Goal: Task Accomplishment & Management: Complete application form

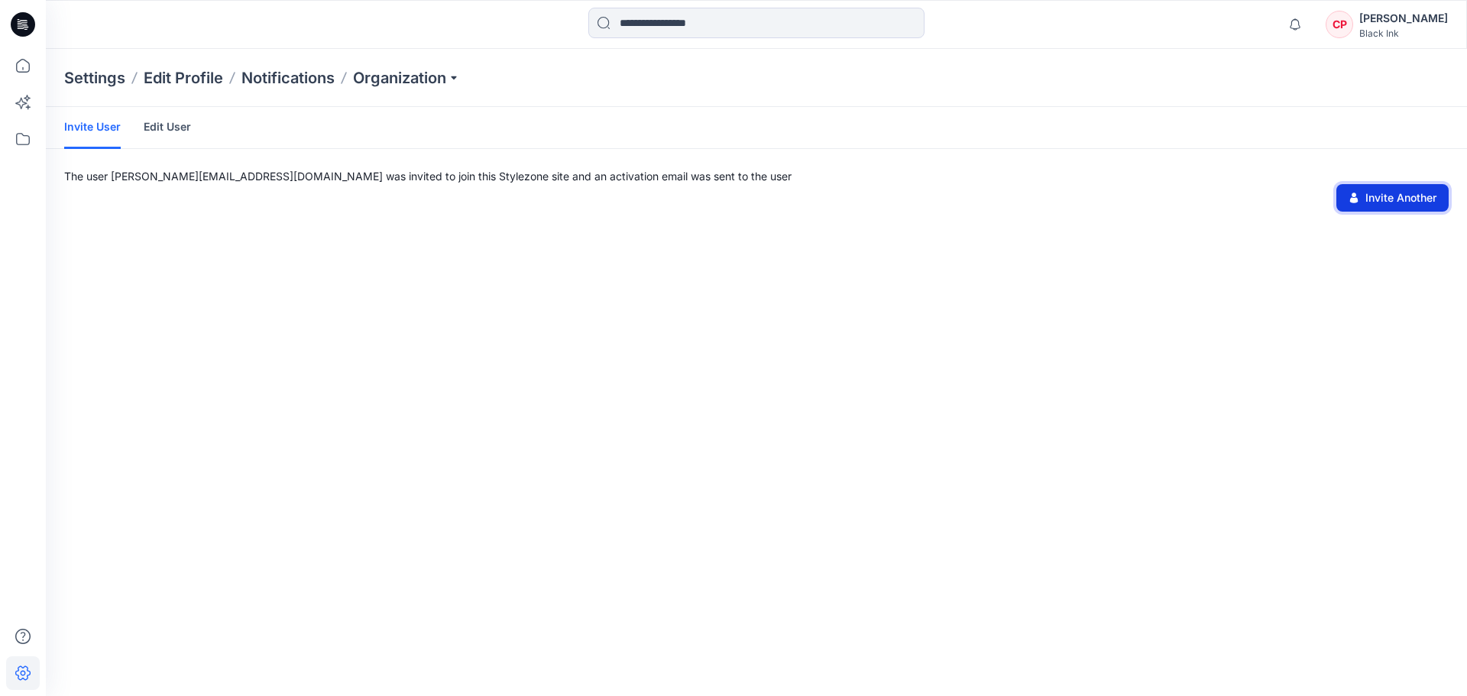
click at [1393, 191] on button "Invite Another" at bounding box center [1392, 197] width 112 height 27
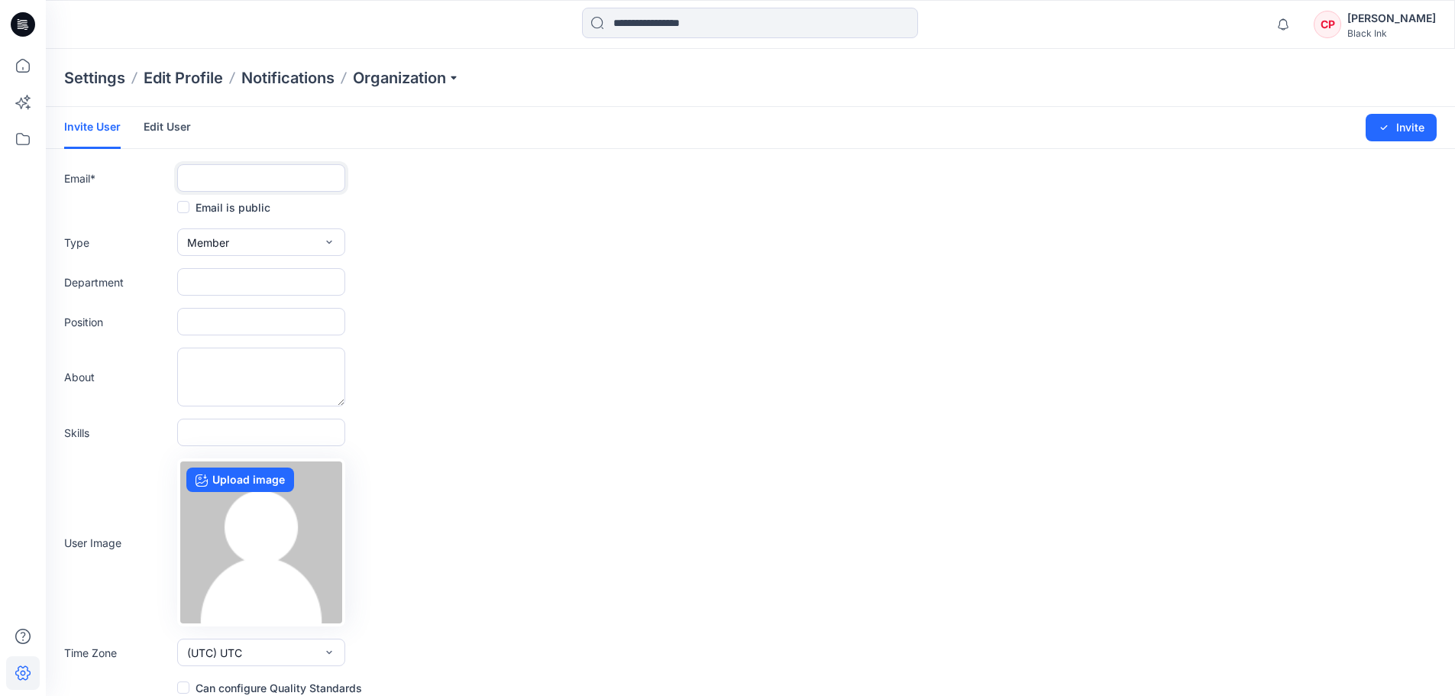
click at [303, 180] on input "text" at bounding box center [261, 177] width 168 height 27
type input "**********"
click at [510, 292] on div "Department" at bounding box center [750, 281] width 1373 height 27
click at [288, 243] on button "Member" at bounding box center [261, 241] width 168 height 27
click at [265, 342] on button "Admin" at bounding box center [261, 338] width 162 height 31
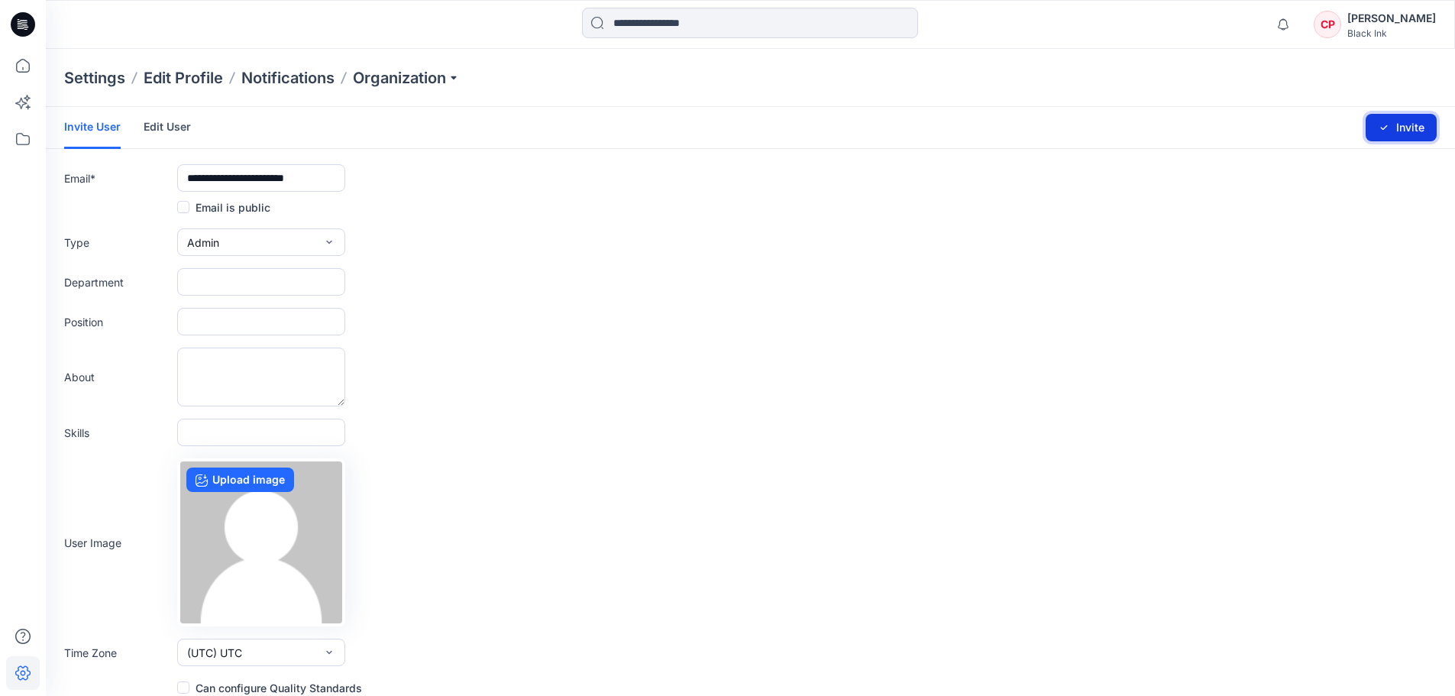
click at [1380, 130] on icon "submit" at bounding box center [1384, 127] width 12 height 12
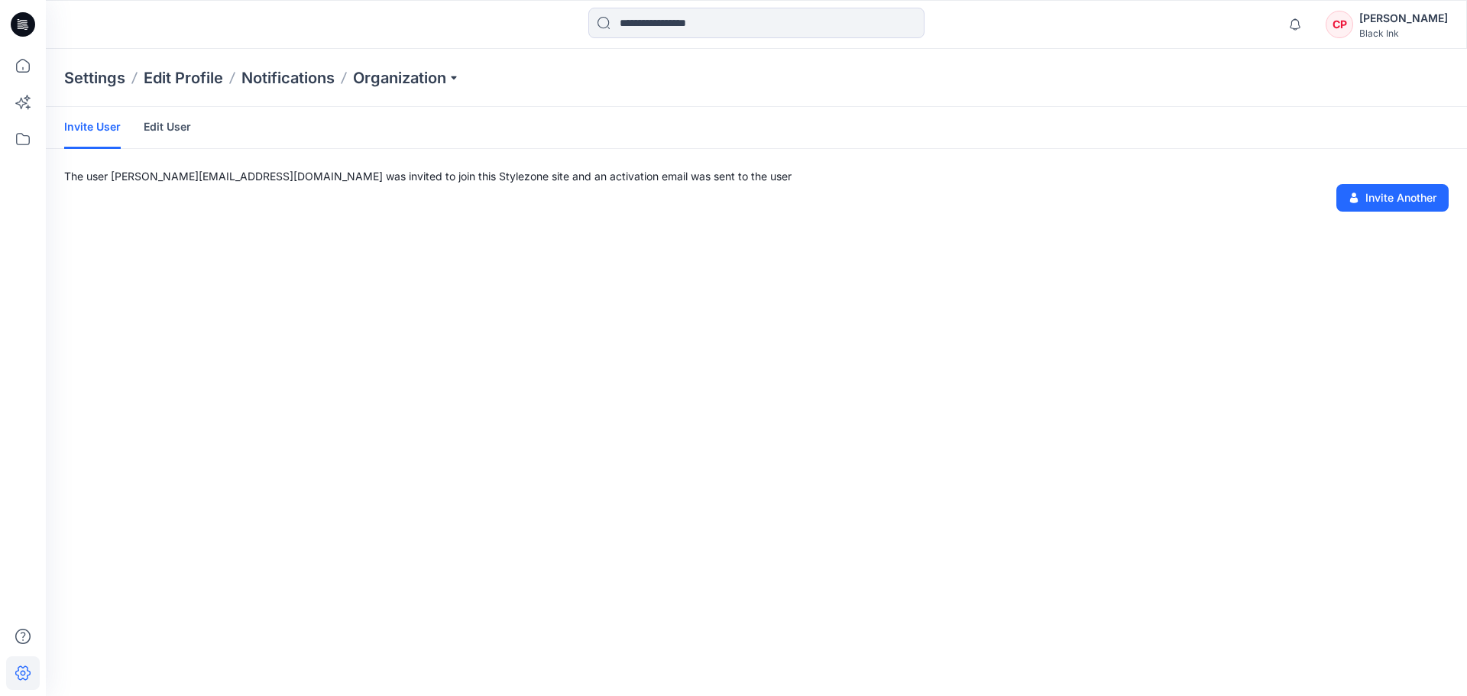
click at [146, 128] on link "Edit User" at bounding box center [167, 127] width 47 height 40
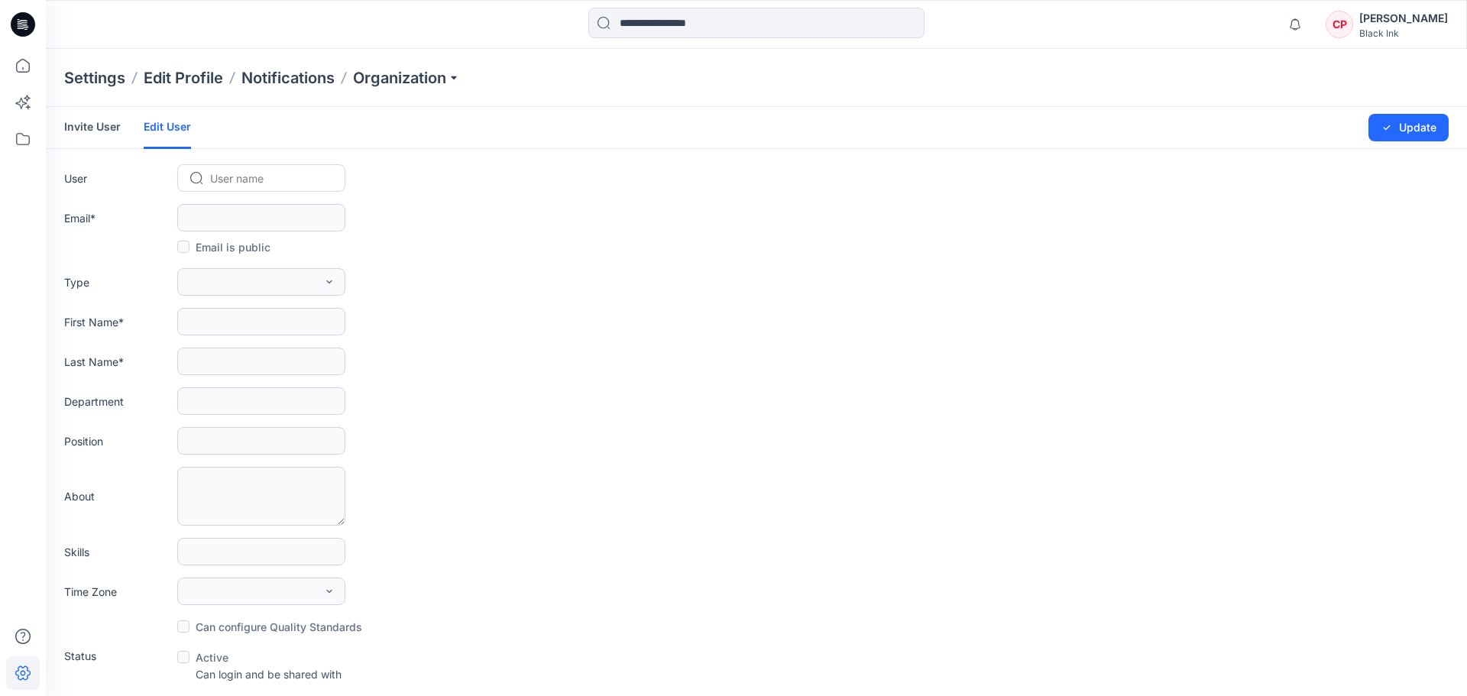
click at [262, 185] on div at bounding box center [270, 178] width 121 height 19
click at [571, 200] on form "Invite User Edit User Changes Saved Update User Use Up and Down to choose optio…" at bounding box center [756, 394] width 1421 height 575
click at [82, 134] on link "Invite User" at bounding box center [92, 127] width 57 height 40
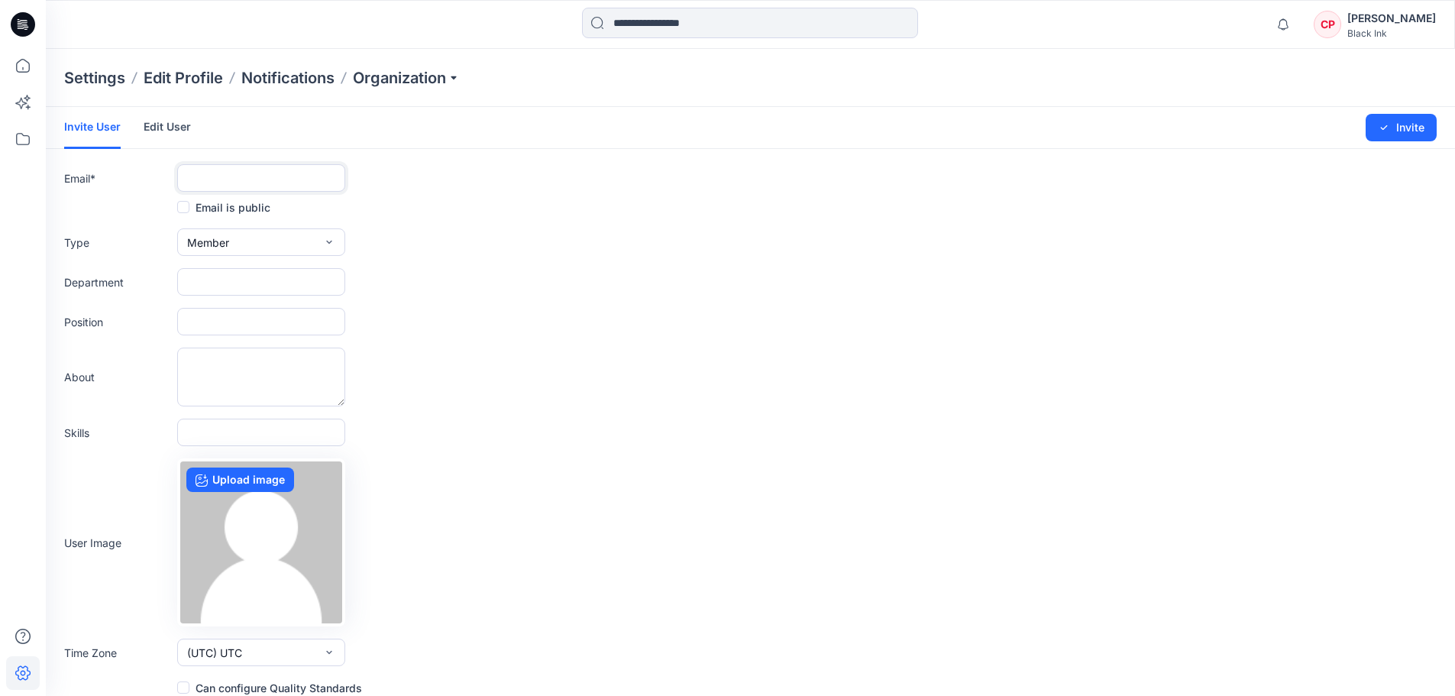
click at [277, 182] on input "text" at bounding box center [261, 177] width 168 height 27
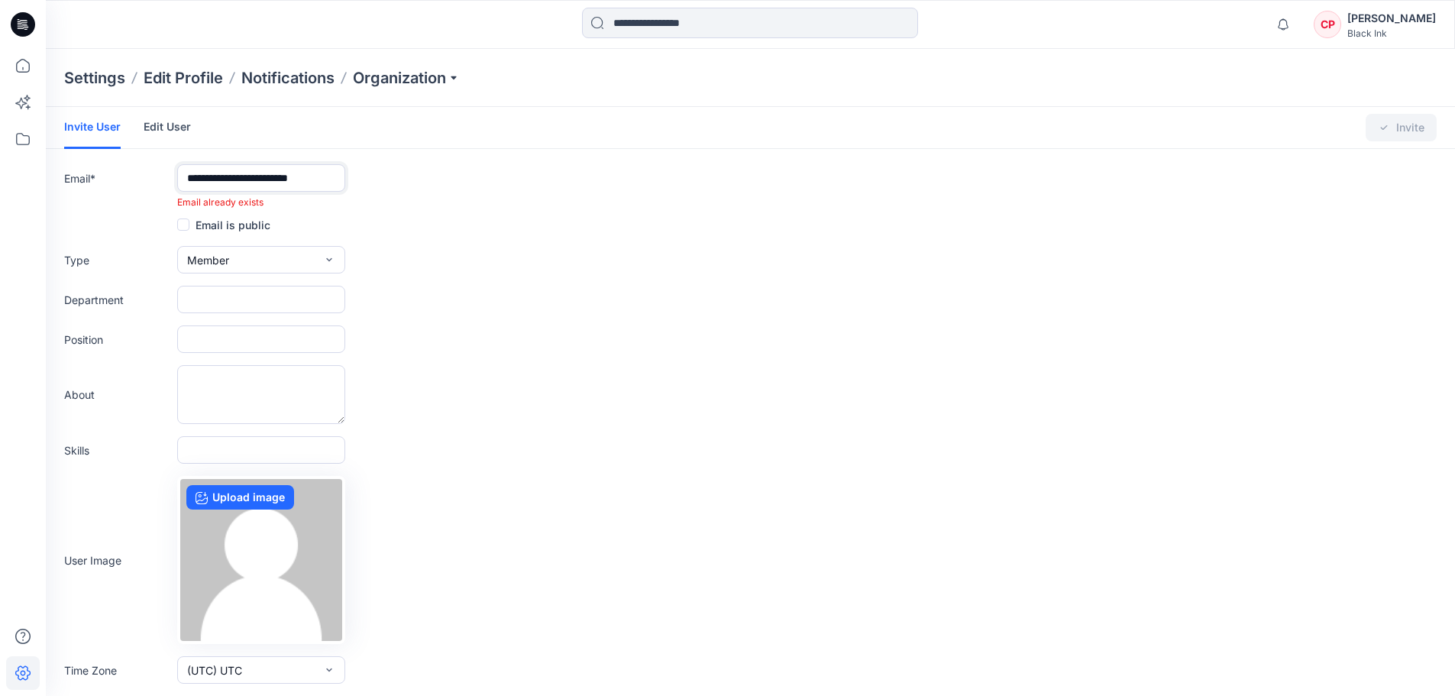
type input "**********"
click at [446, 219] on div "Email is public" at bounding box center [750, 224] width 1373 height 18
drag, startPoint x: 183, startPoint y: 180, endPoint x: 434, endPoint y: 186, distance: 250.6
click at [434, 186] on div "**********" at bounding box center [750, 186] width 1373 height 45
click at [106, 79] on p "Settings" at bounding box center [94, 77] width 61 height 21
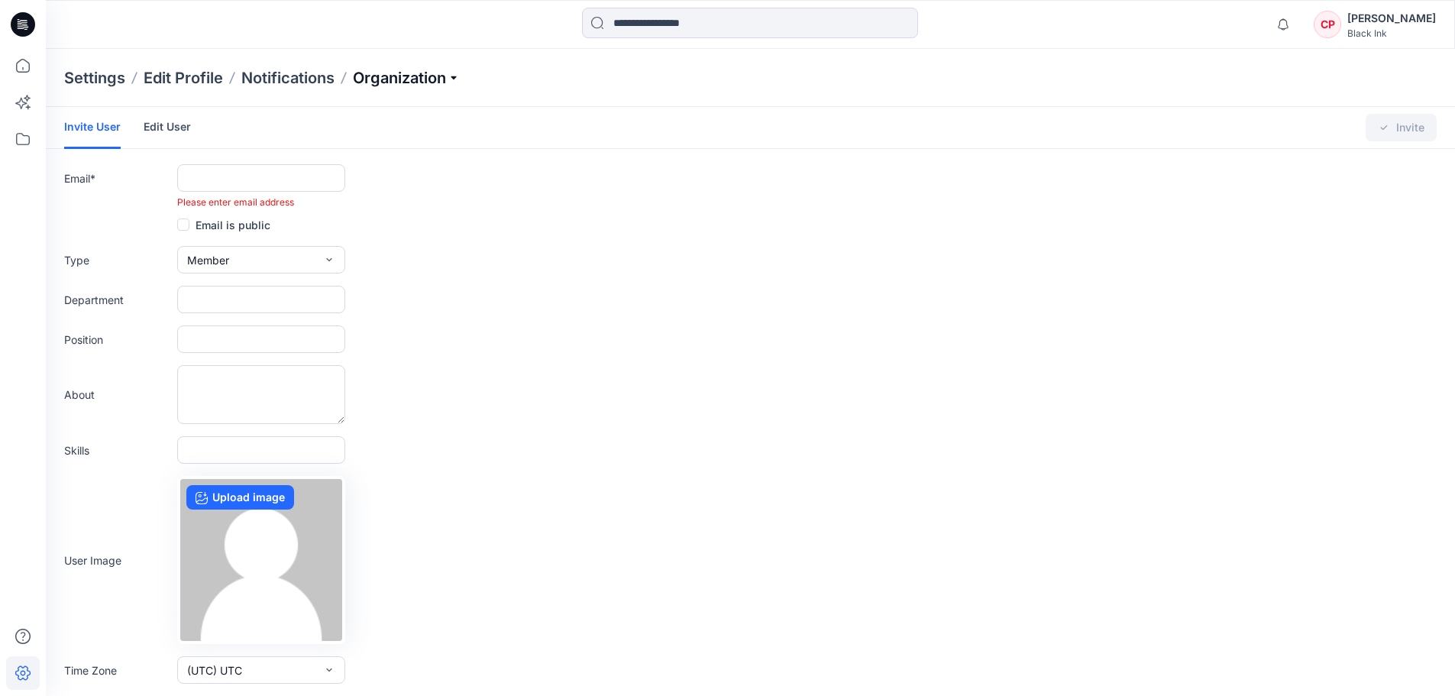
click at [419, 76] on p "Organization" at bounding box center [406, 77] width 107 height 21
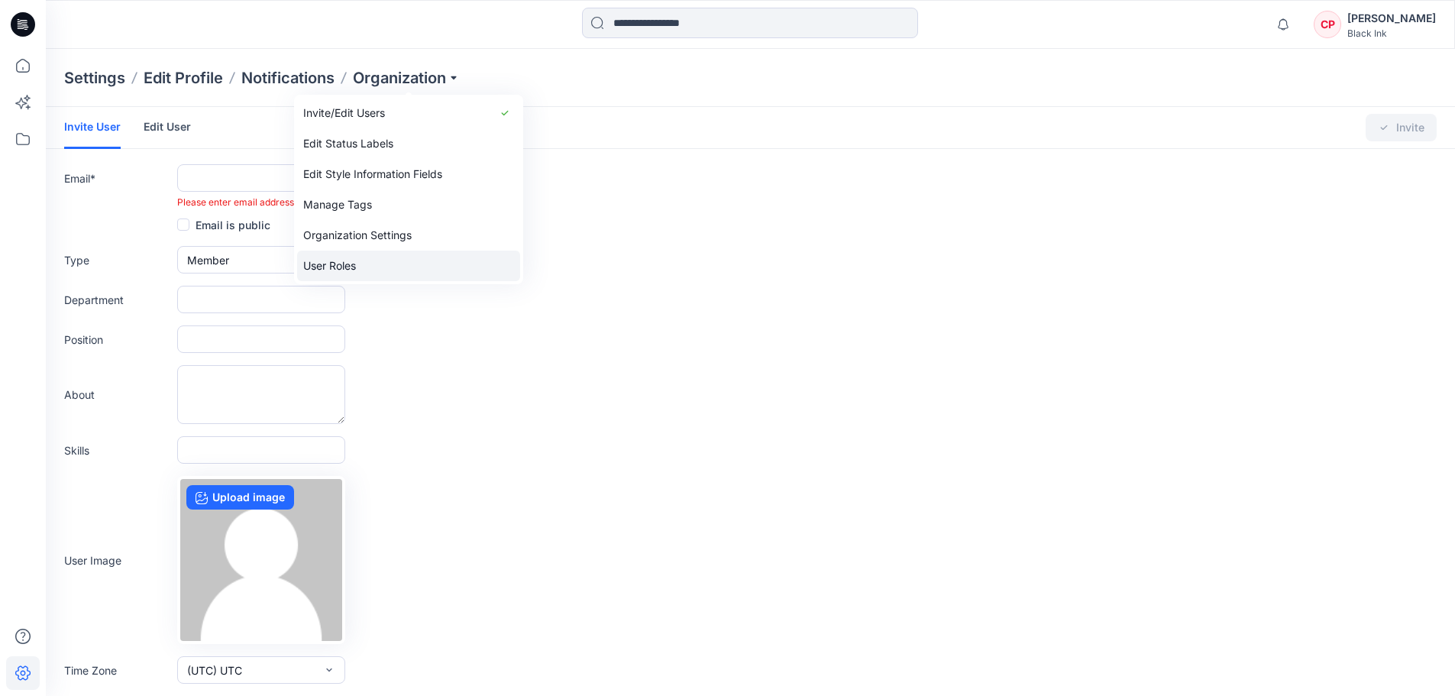
click at [383, 267] on link "User Roles" at bounding box center [408, 266] width 223 height 31
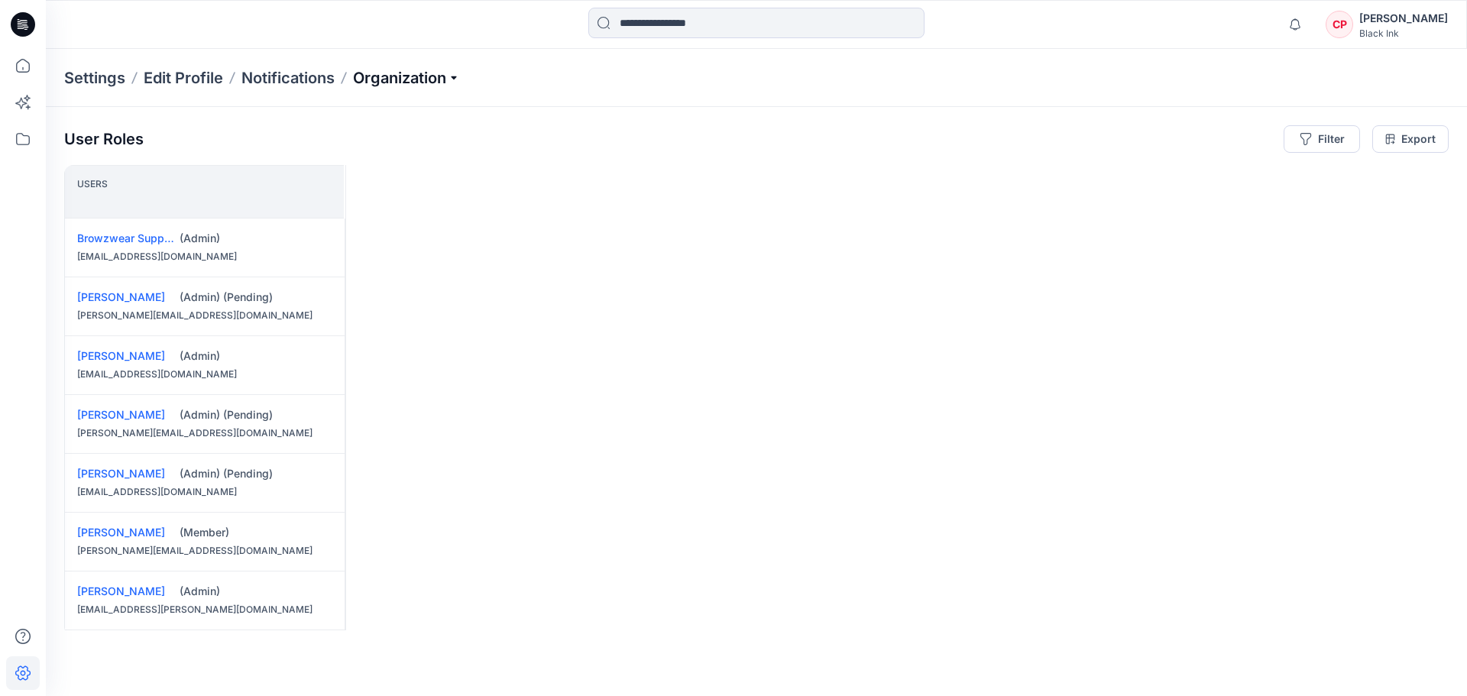
click at [436, 71] on p "Organization" at bounding box center [406, 77] width 107 height 21
click at [379, 115] on link "Invite/Edit Users" at bounding box center [408, 113] width 223 height 31
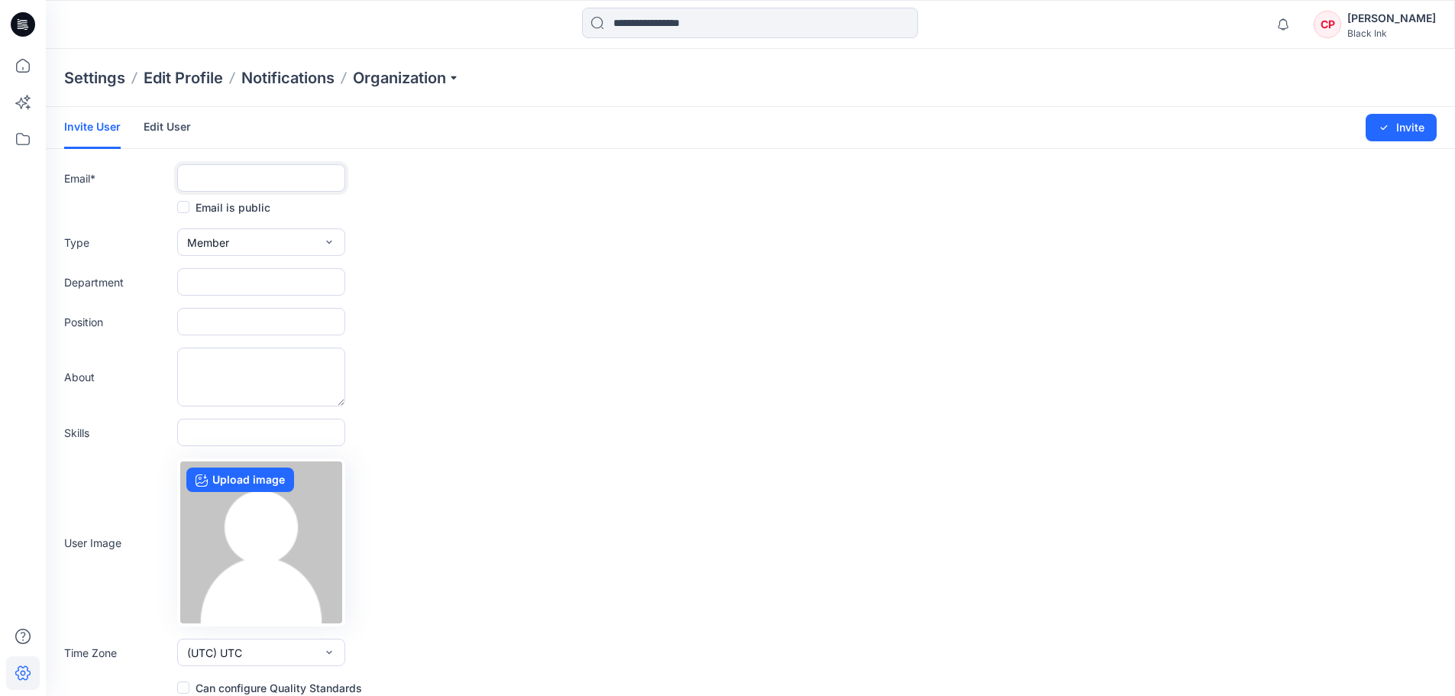
click at [244, 177] on input "text" at bounding box center [261, 177] width 168 height 27
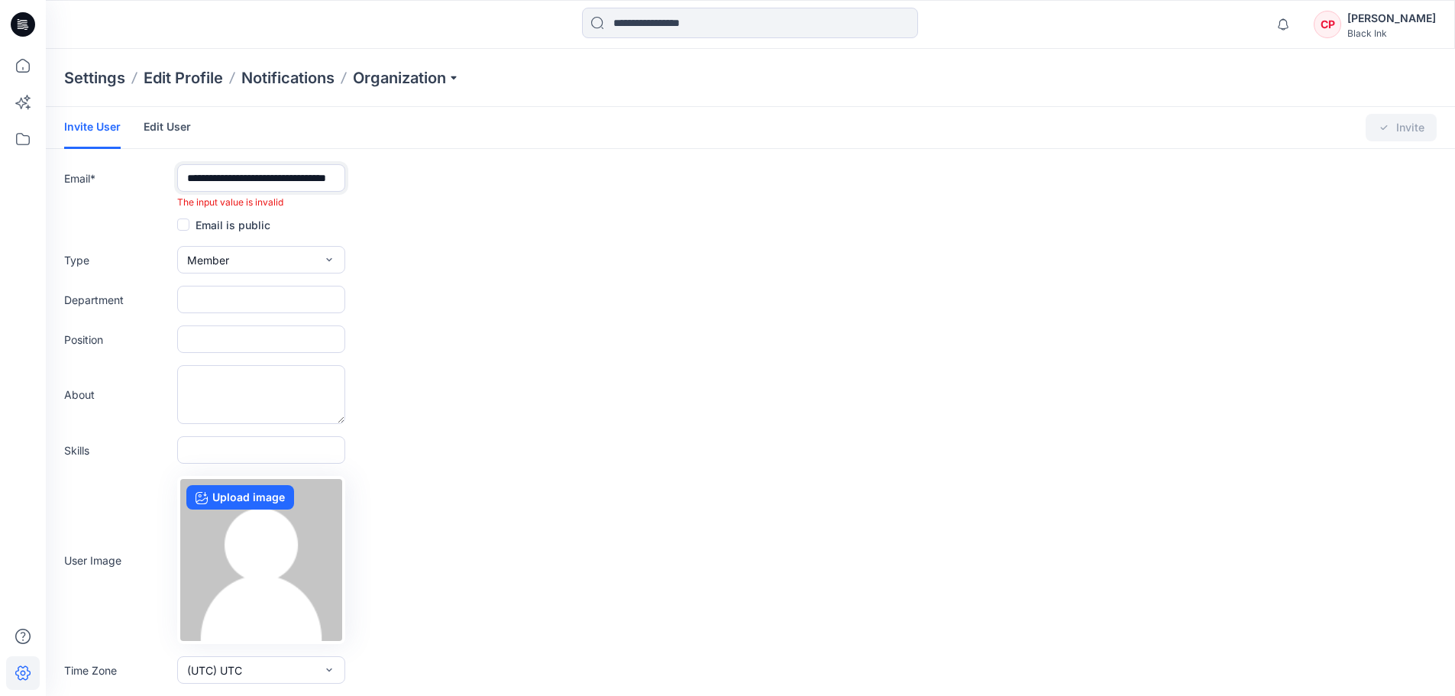
scroll to position [0, 47]
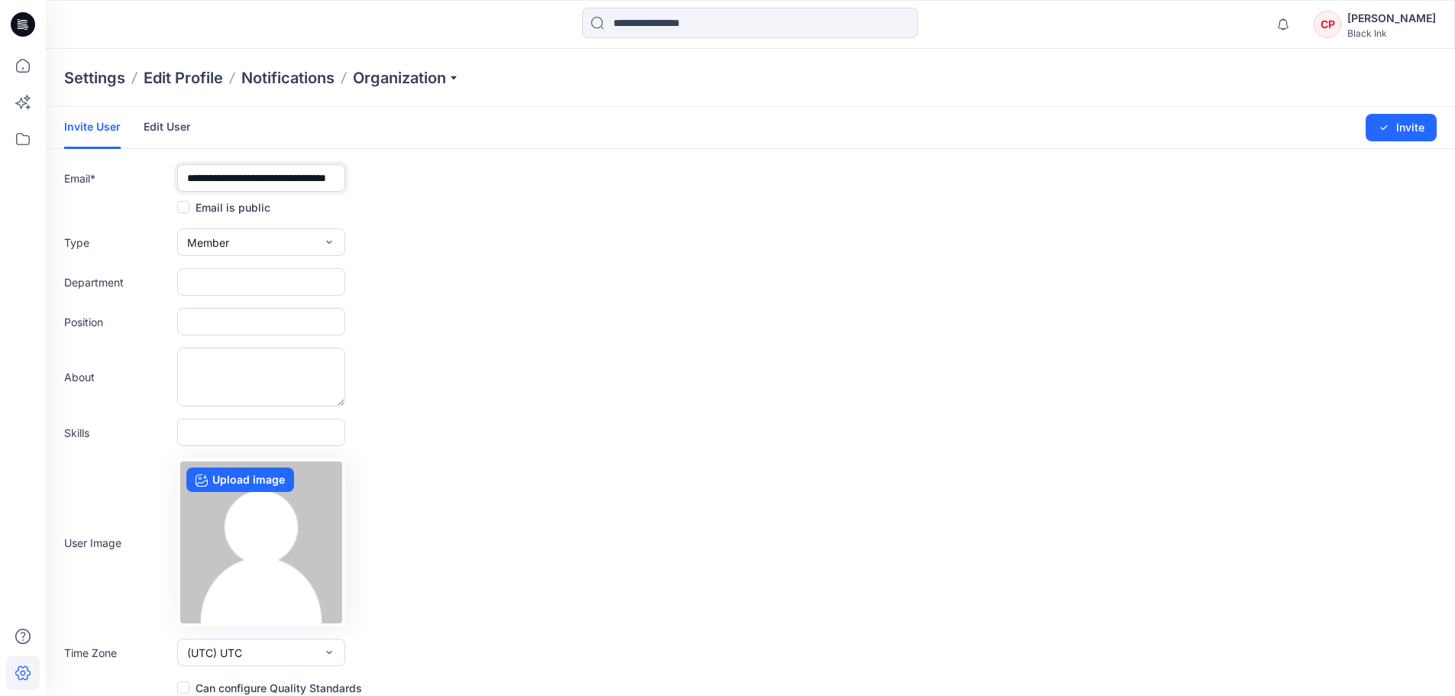
type input "**********"
click at [286, 234] on button "Member" at bounding box center [261, 241] width 168 height 27
click at [277, 337] on button "Admin" at bounding box center [261, 338] width 162 height 31
click at [1390, 123] on icon "submit" at bounding box center [1384, 127] width 12 height 12
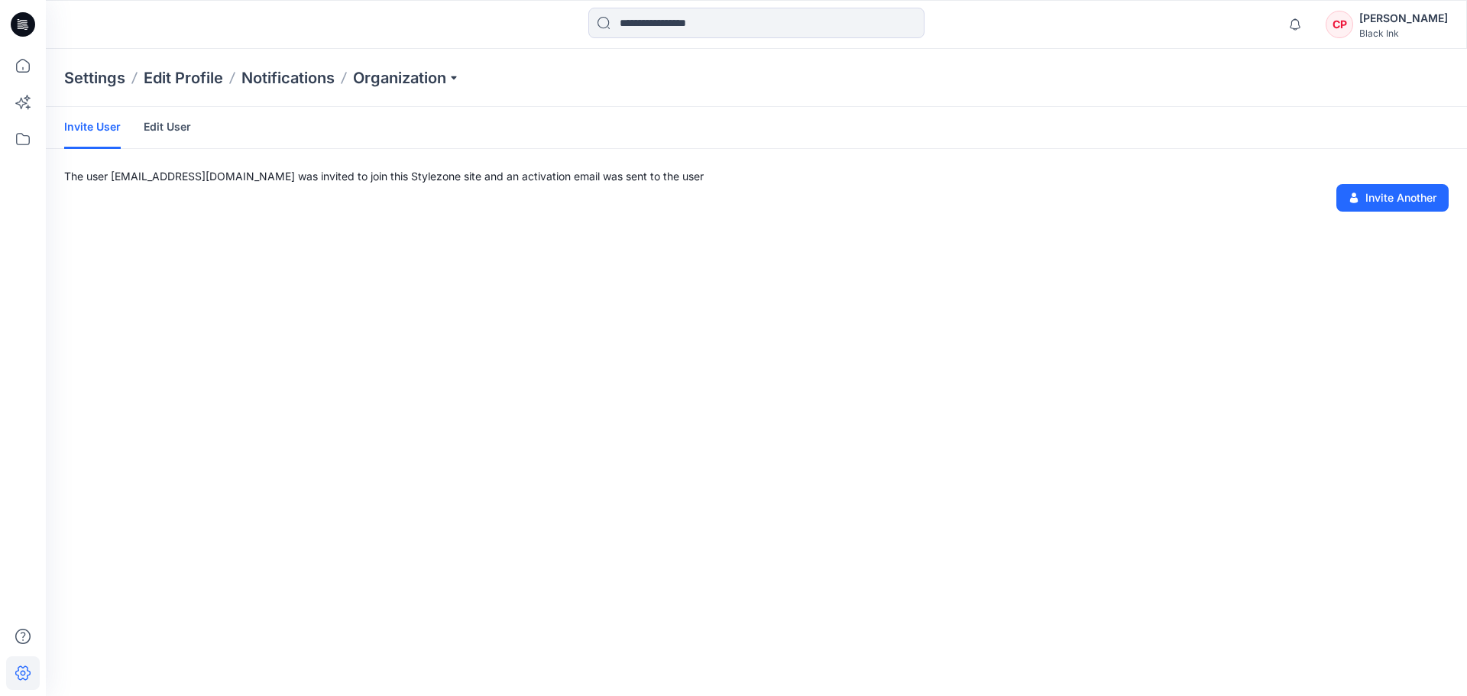
click at [145, 120] on link "Edit User" at bounding box center [167, 127] width 47 height 40
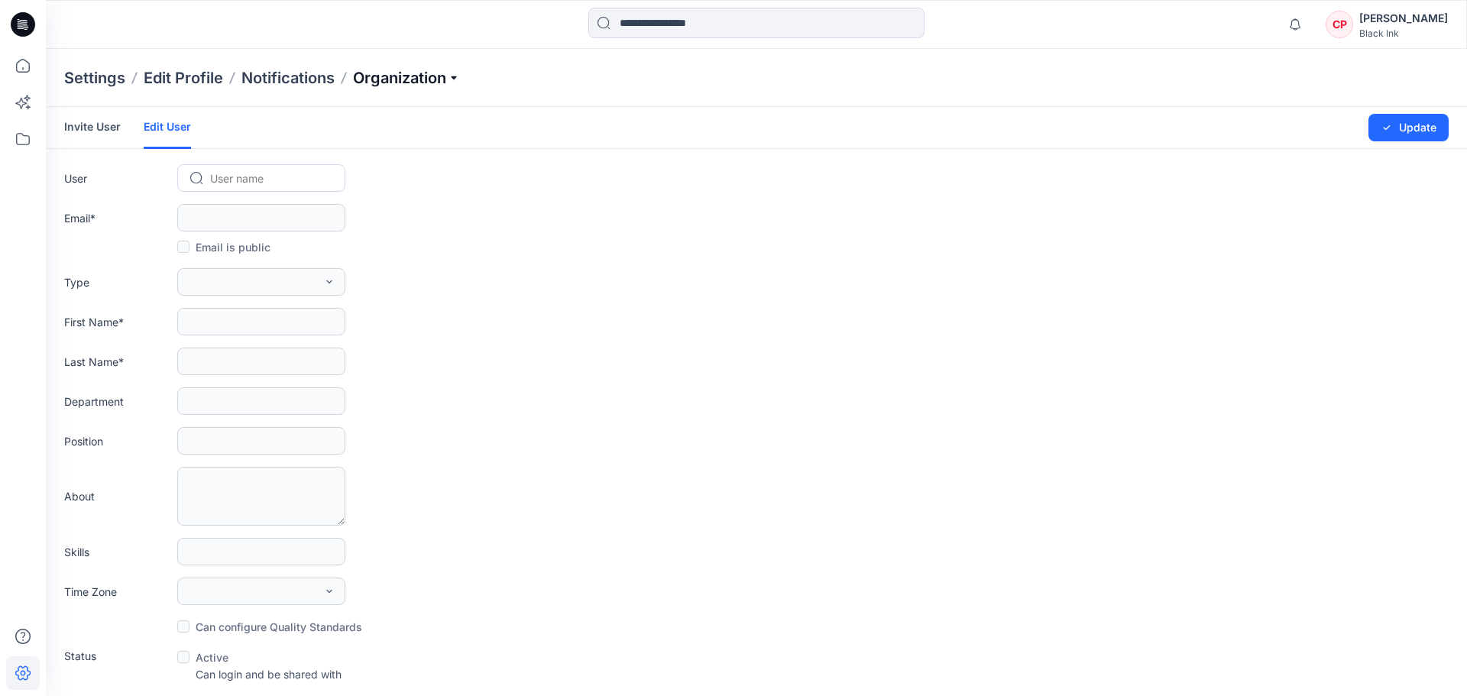
click at [399, 81] on p "Organization" at bounding box center [406, 77] width 107 height 21
click at [340, 238] on link "Organization Settings" at bounding box center [408, 235] width 223 height 31
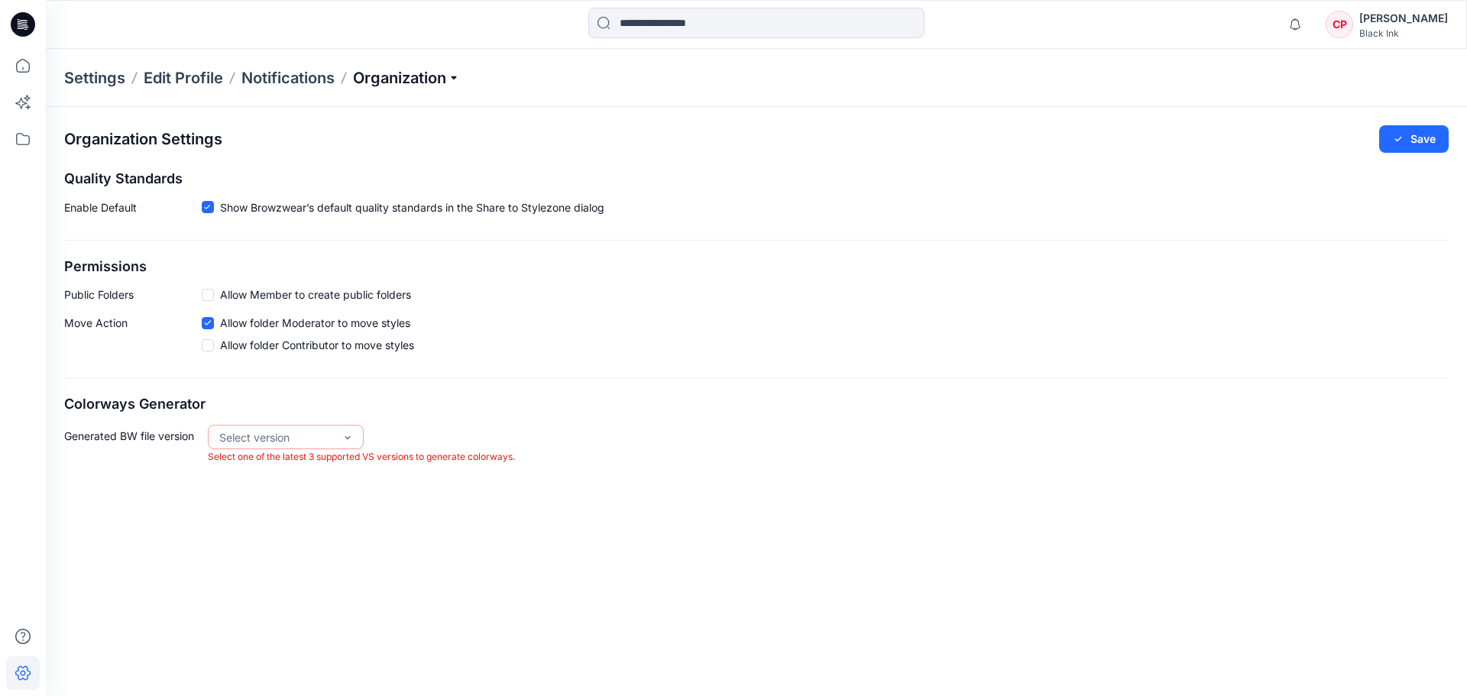
click at [421, 71] on p "Organization" at bounding box center [406, 77] width 107 height 21
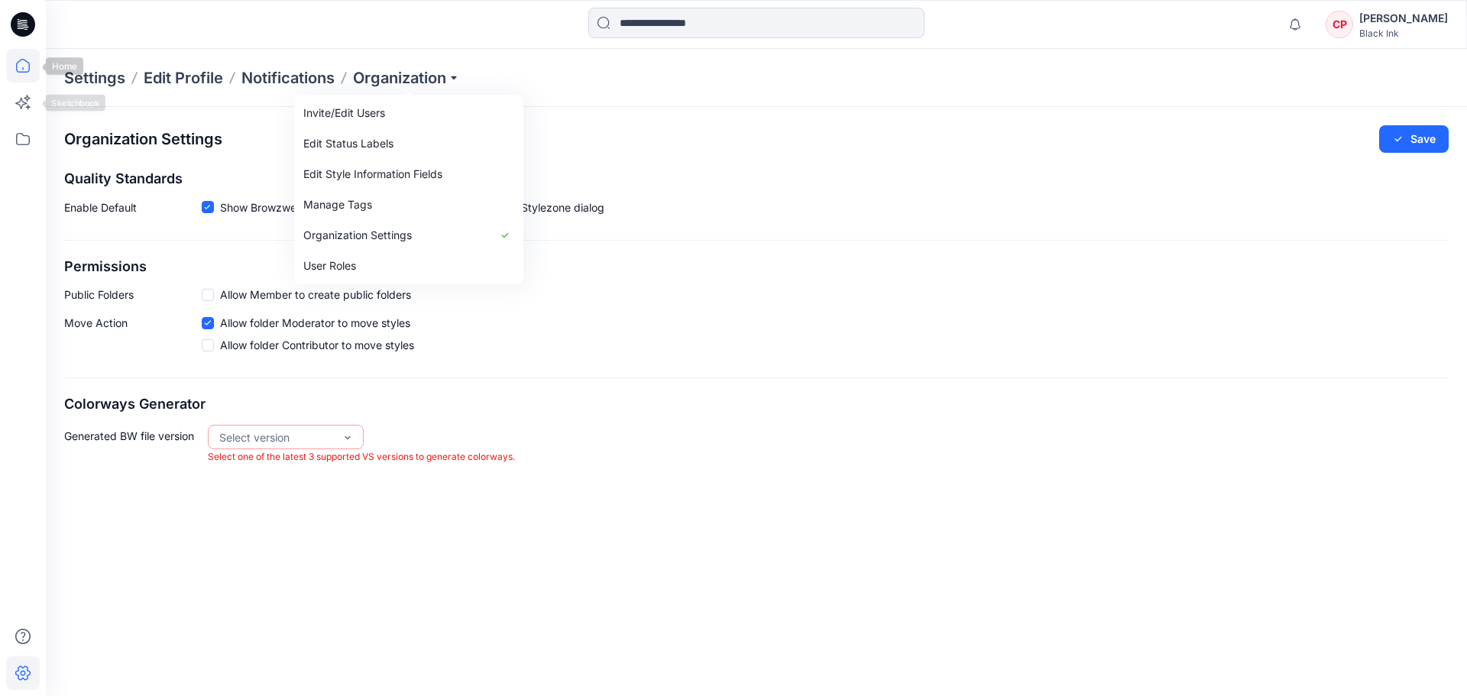
click at [24, 76] on icon at bounding box center [23, 66] width 34 height 34
